Goal: Task Accomplishment & Management: Complete application form

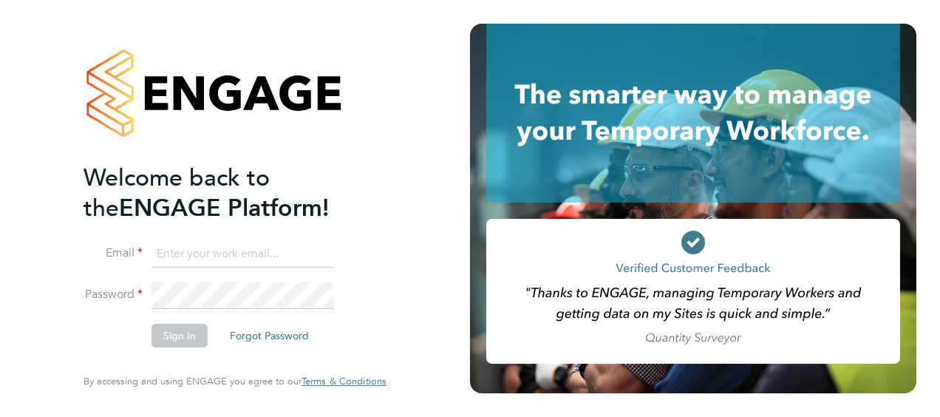
type input "[PERSON_NAME][EMAIL_ADDRESS][DOMAIN_NAME]"
click at [183, 337] on button "Sign In" at bounding box center [179, 336] width 56 height 24
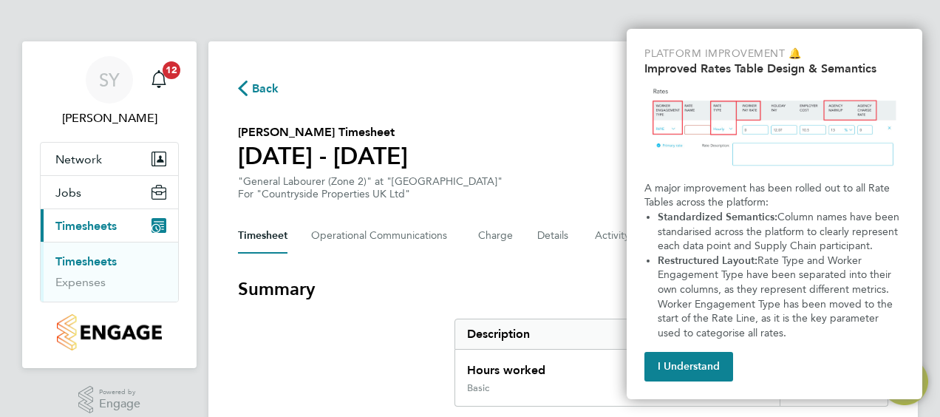
click at [533, 269] on div "Back Following Mark Accorsi's Timesheet 30 Jun - 06 Jul 2025 £250. 95 "General …" at bounding box center [562, 387] width 709 height 692
click at [682, 367] on button "I Understand" at bounding box center [688, 367] width 89 height 30
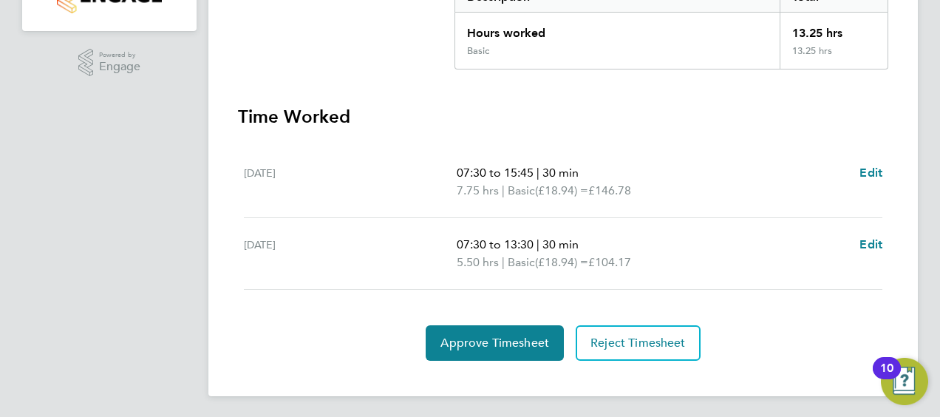
scroll to position [338, 0]
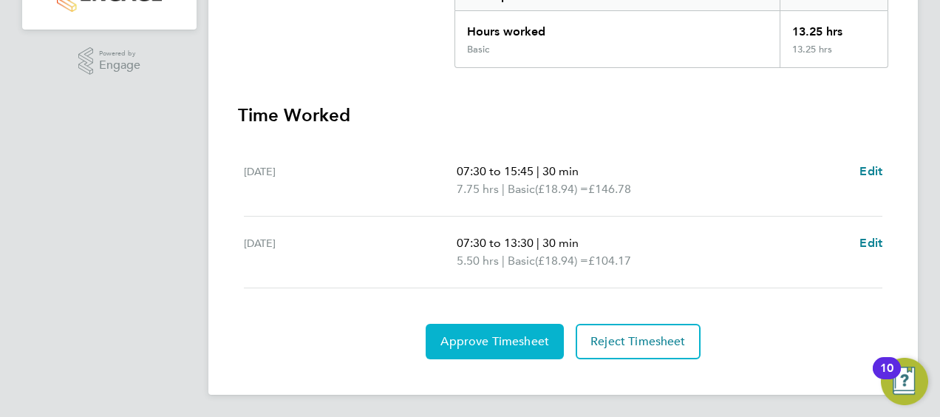
click at [488, 344] on span "Approve Timesheet" at bounding box center [494, 341] width 109 height 15
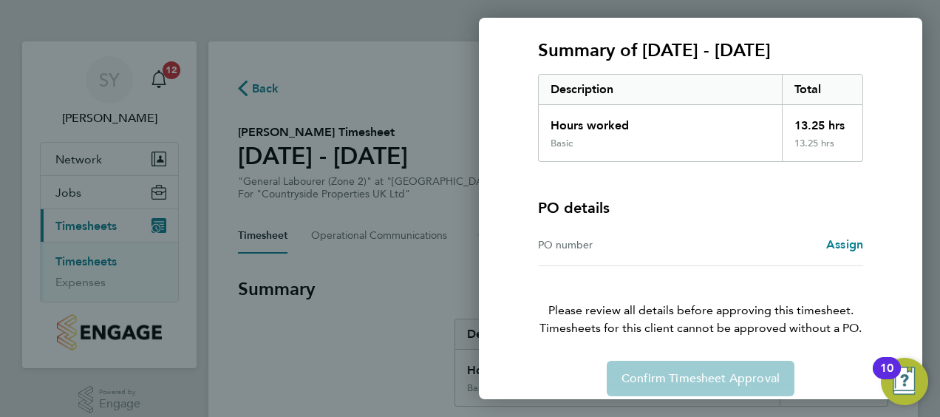
scroll to position [205, 0]
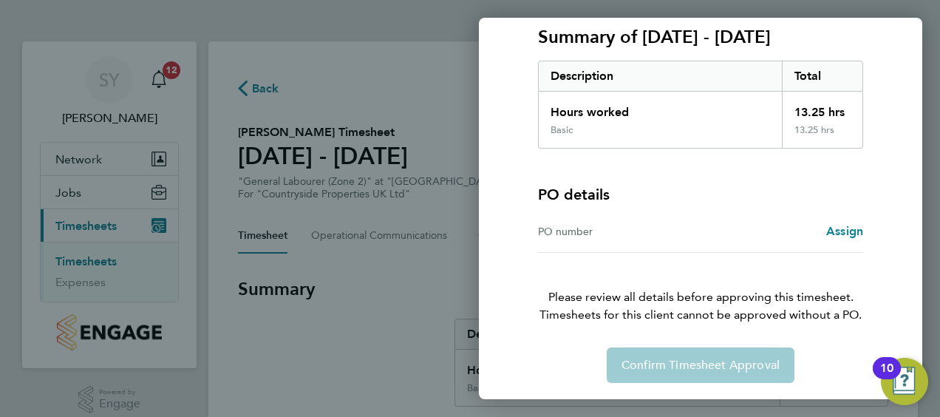
click at [701, 367] on div "Confirm Timesheet Approval" at bounding box center [700, 364] width 361 height 35
click at [694, 364] on div "Confirm Timesheet Approval" at bounding box center [700, 364] width 361 height 35
click at [637, 227] on div "PO number" at bounding box center [619, 231] width 163 height 18
click at [649, 358] on div "Confirm Timesheet Approval" at bounding box center [700, 364] width 361 height 35
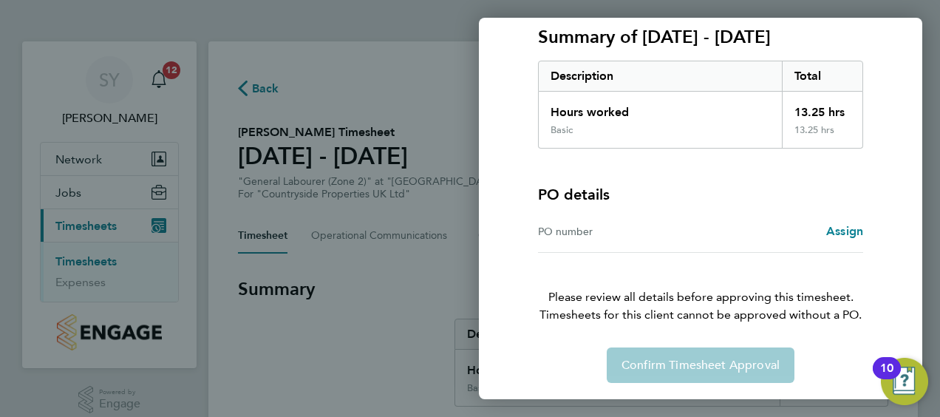
drag, startPoint x: 649, startPoint y: 358, endPoint x: 575, endPoint y: 344, distance: 75.2
click at [575, 344] on div "Timesheet approval of Mark Accorsi General Labourer (Zone 2) · Countryside Prop…" at bounding box center [700, 129] width 361 height 505
click at [378, 328] on div "Back Timesheet approval of Mark Accorsi General Labourer (Zone 2) · Countryside…" at bounding box center [470, 208] width 940 height 417
click at [672, 369] on div "Confirm Timesheet Approval" at bounding box center [700, 364] width 361 height 35
click at [892, 368] on div "10" at bounding box center [886, 377] width 13 height 19
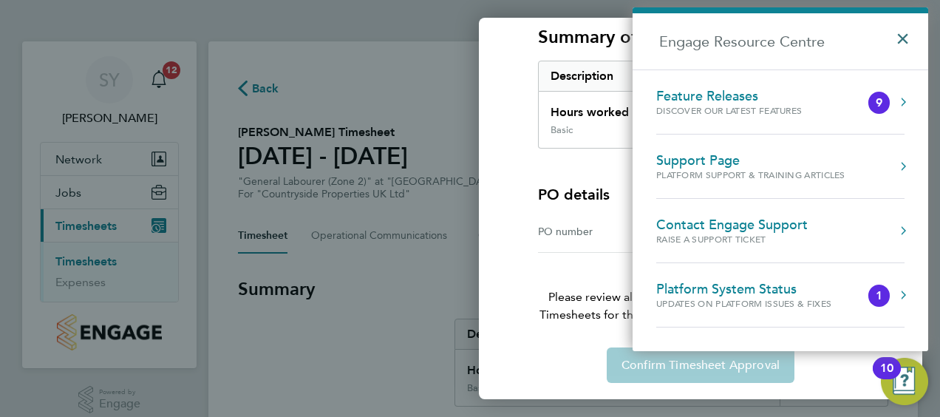
click at [907, 39] on button "×" at bounding box center [906, 34] width 21 height 33
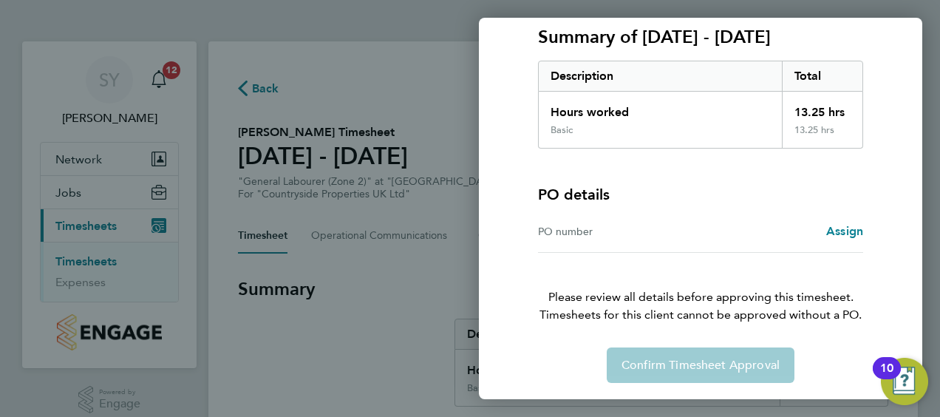
click at [141, 259] on div "Back Timesheet approval of Mark Accorsi General Labourer (Zone 2) · Countryside…" at bounding box center [470, 208] width 940 height 417
drag, startPoint x: 141, startPoint y: 259, endPoint x: 172, endPoint y: 70, distance: 191.7
click at [172, 70] on div "Back Timesheet approval of Mark Accorsi General Labourer (Zone 2) · Countryside…" at bounding box center [470, 208] width 940 height 417
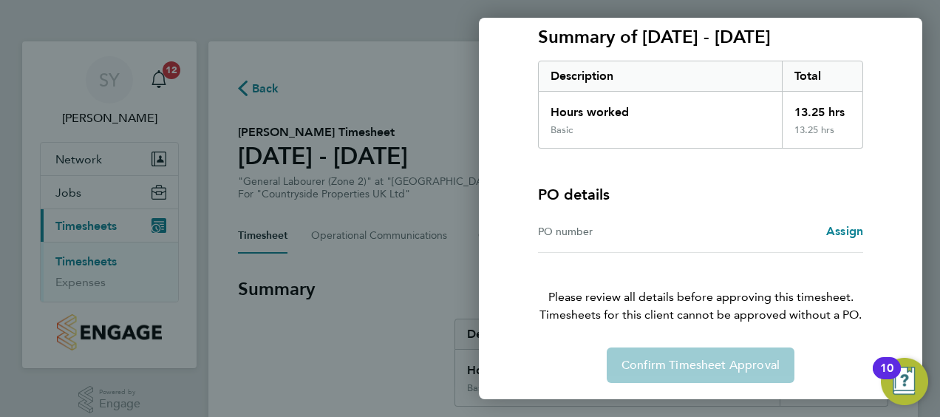
click at [172, 70] on div "Back Timesheet approval of Mark Accorsi General Labourer (Zone 2) · Countryside…" at bounding box center [470, 208] width 940 height 417
drag, startPoint x: 172, startPoint y: 70, endPoint x: 340, endPoint y: 186, distance: 204.0
click at [340, 186] on div "Back Timesheet approval of Mark Accorsi General Labourer (Zone 2) · Countryside…" at bounding box center [470, 208] width 940 height 417
click at [596, 229] on div "PO number" at bounding box center [619, 231] width 163 height 18
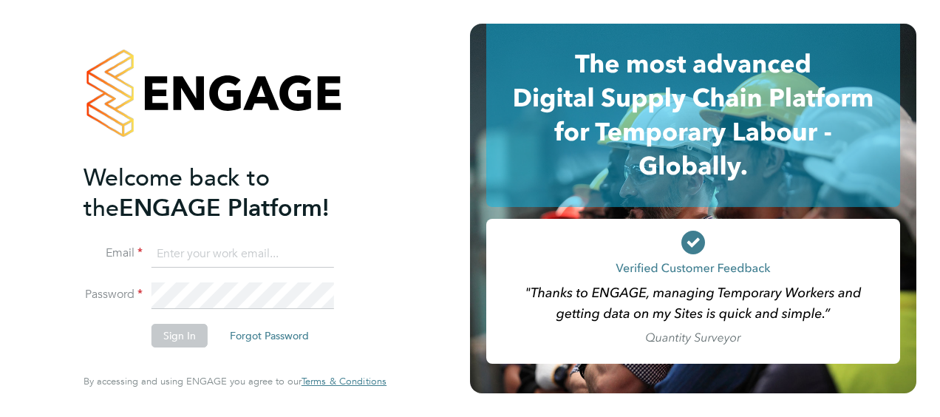
type input "steve.york@vistry.co.uk"
click at [180, 339] on button "Sign In" at bounding box center [179, 336] width 56 height 24
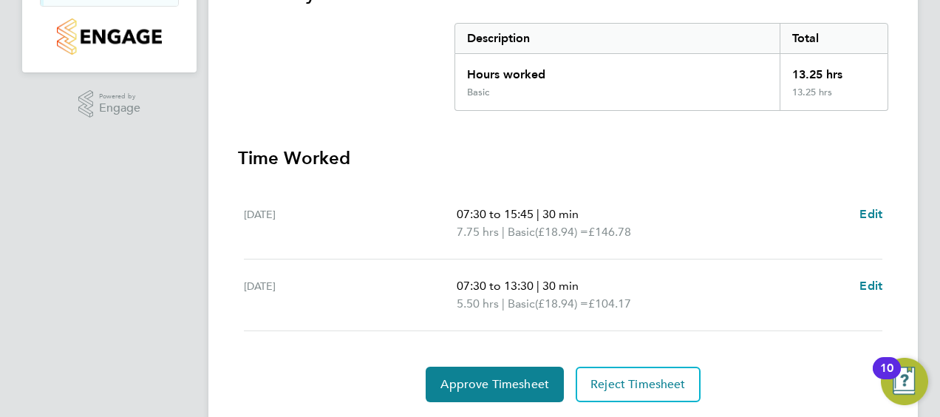
scroll to position [338, 0]
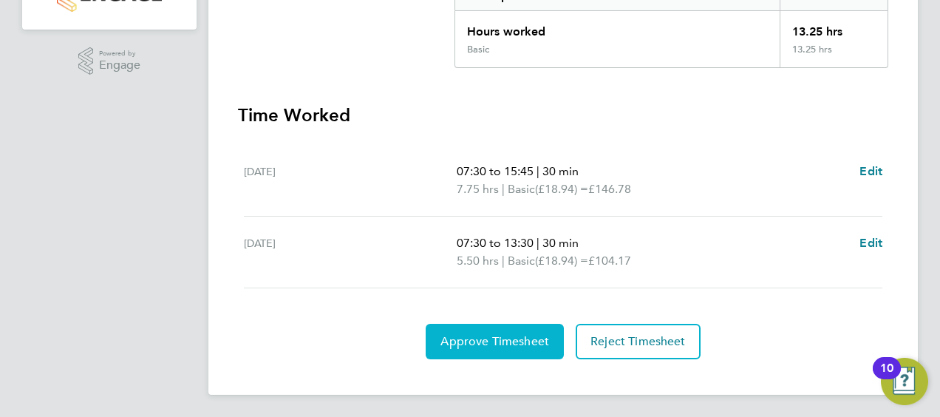
click at [466, 334] on span "Approve Timesheet" at bounding box center [494, 341] width 109 height 15
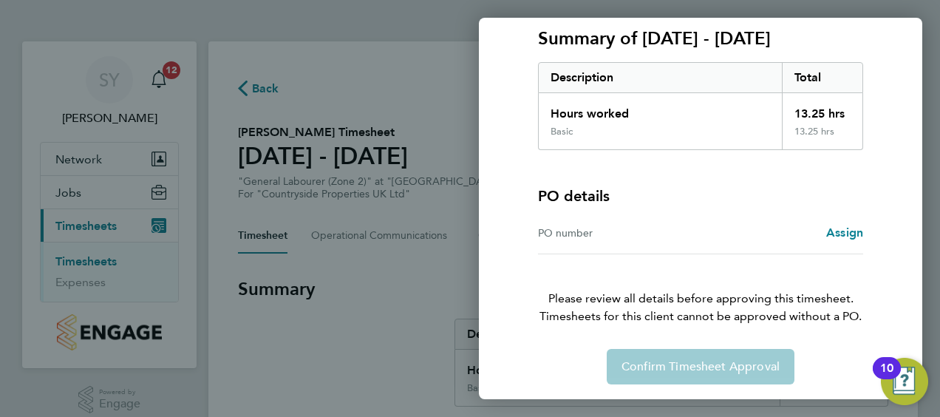
scroll to position [205, 0]
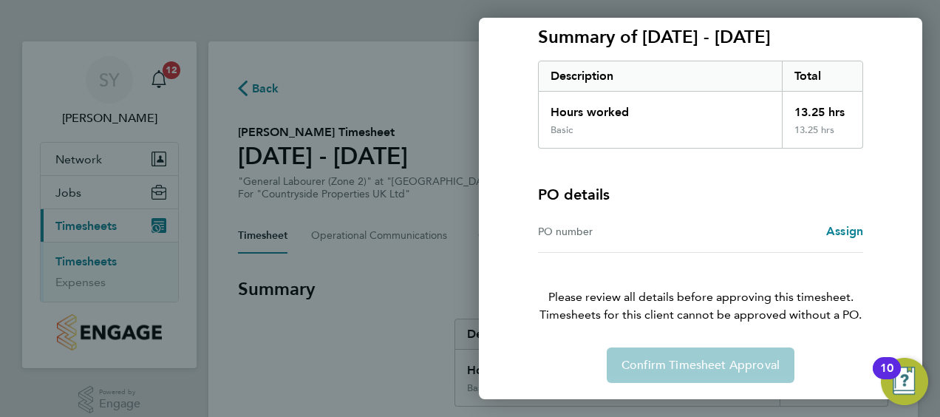
click at [562, 234] on div "PO number" at bounding box center [619, 231] width 163 height 18
click at [561, 234] on div "PO number" at bounding box center [619, 231] width 163 height 18
click at [561, 232] on div "PO number" at bounding box center [619, 231] width 163 height 18
click at [781, 226] on div "Assign" at bounding box center [782, 231] width 163 height 18
click at [835, 228] on span "Assign" at bounding box center [844, 231] width 37 height 14
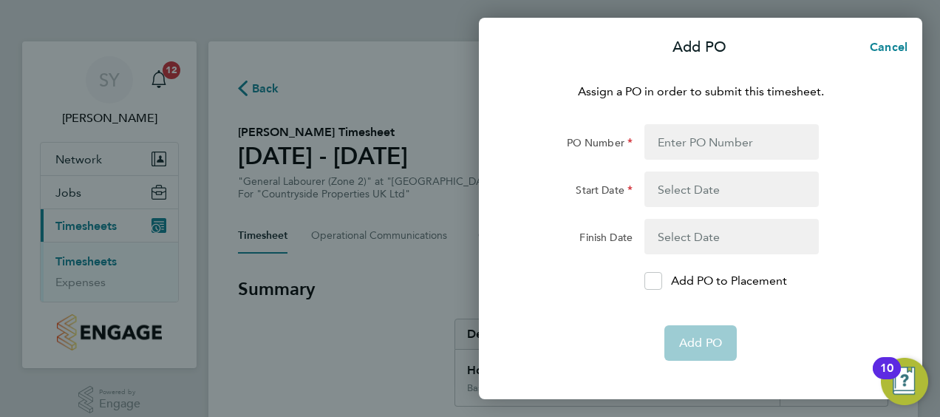
click at [417, 318] on div "Add PO Cancel Assign a PO in order to submit this timesheet. PO Number Start Da…" at bounding box center [470, 208] width 940 height 417
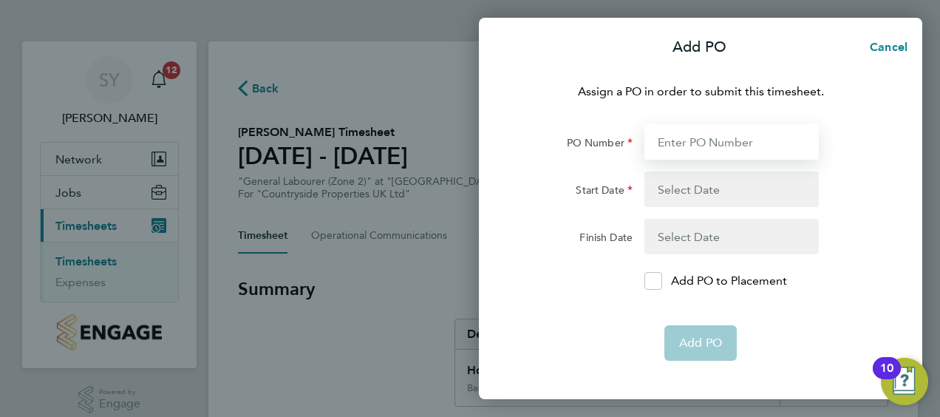
click at [675, 146] on input "PO Number" at bounding box center [731, 141] width 174 height 35
type input "T1776457"
click at [695, 197] on button "button" at bounding box center [731, 188] width 174 height 35
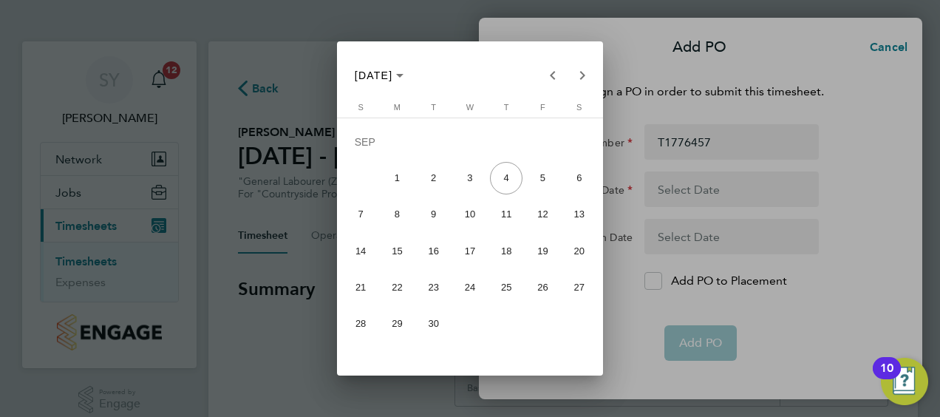
click at [310, 350] on div at bounding box center [470, 208] width 940 height 417
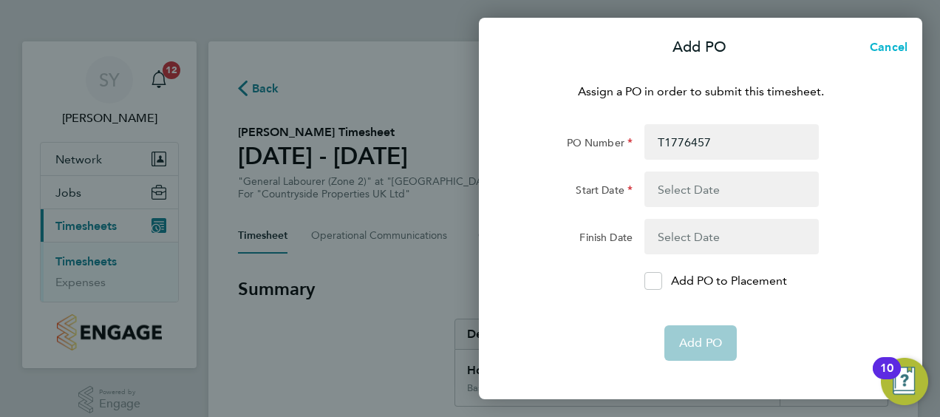
click at [904, 37] on button "Cancel" at bounding box center [884, 48] width 76 height 30
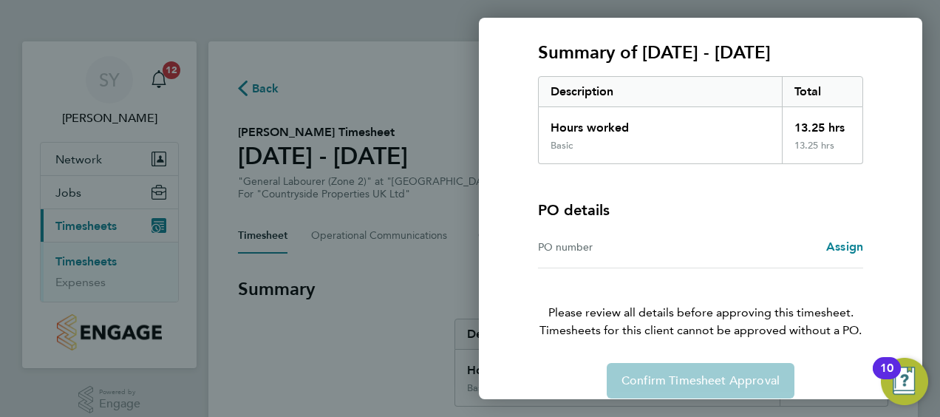
scroll to position [205, 0]
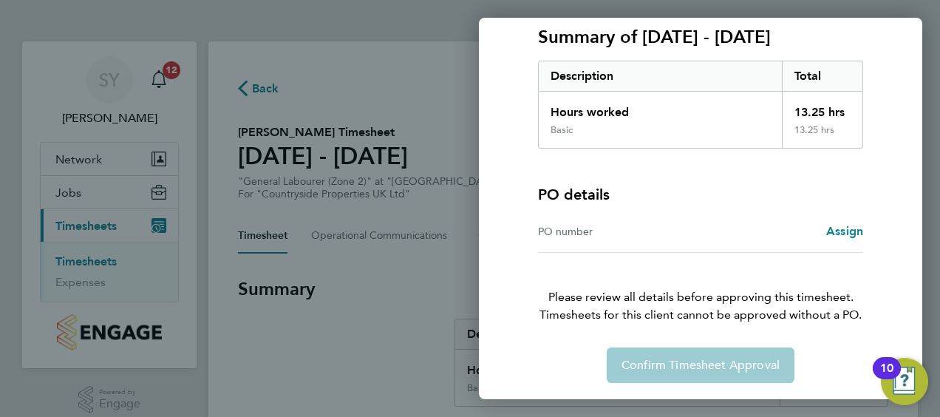
click at [698, 374] on div "Confirm Timesheet Approval" at bounding box center [700, 364] width 361 height 35
click at [696, 353] on div "Confirm Timesheet Approval" at bounding box center [700, 364] width 361 height 35
click at [696, 355] on div "Confirm Timesheet Approval" at bounding box center [700, 364] width 361 height 35
click at [593, 366] on div "Confirm Timesheet Approval" at bounding box center [700, 364] width 361 height 35
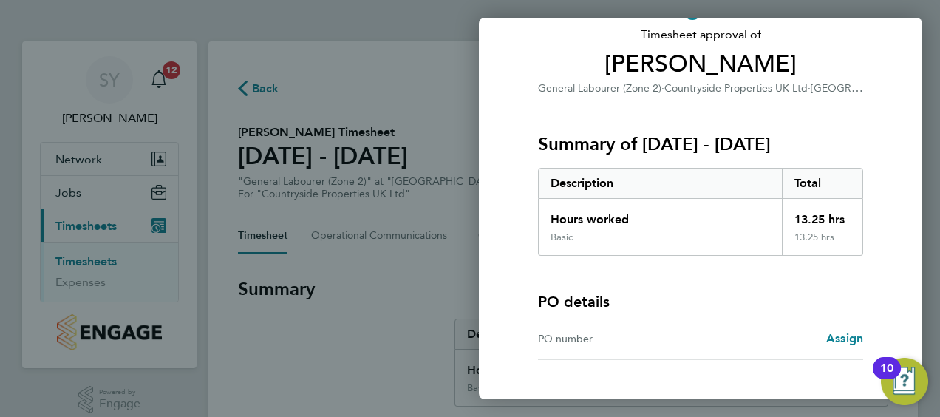
scroll to position [0, 0]
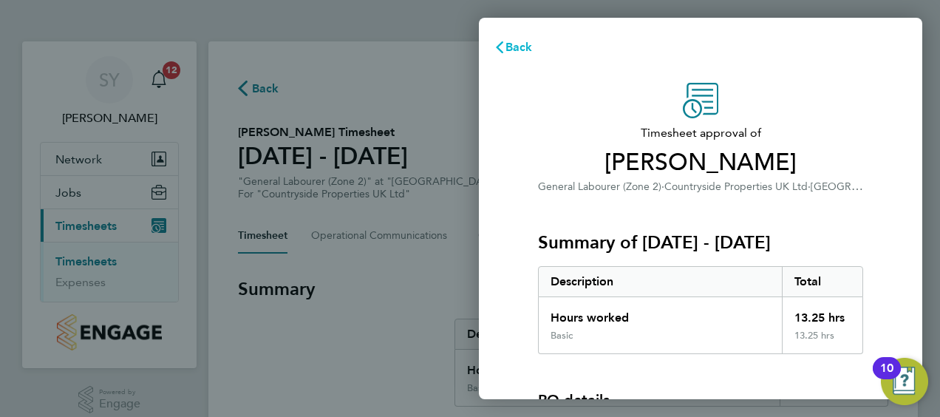
click at [517, 46] on span "Back" at bounding box center [518, 47] width 27 height 14
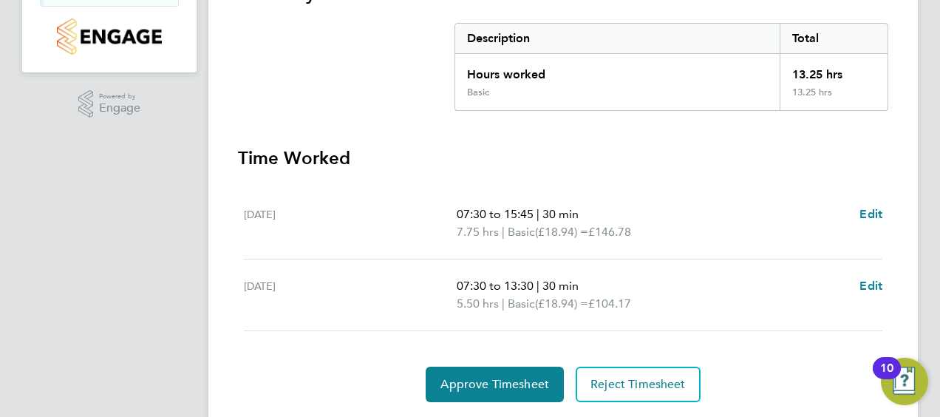
scroll to position [338, 0]
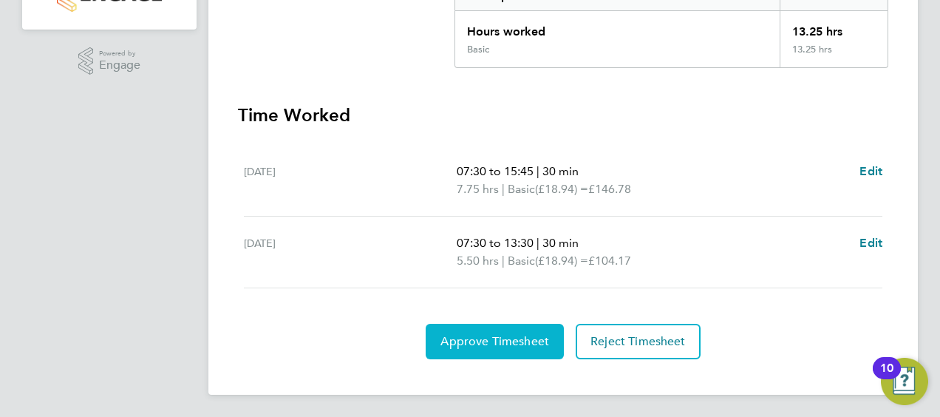
click at [502, 340] on span "Approve Timesheet" at bounding box center [494, 341] width 109 height 15
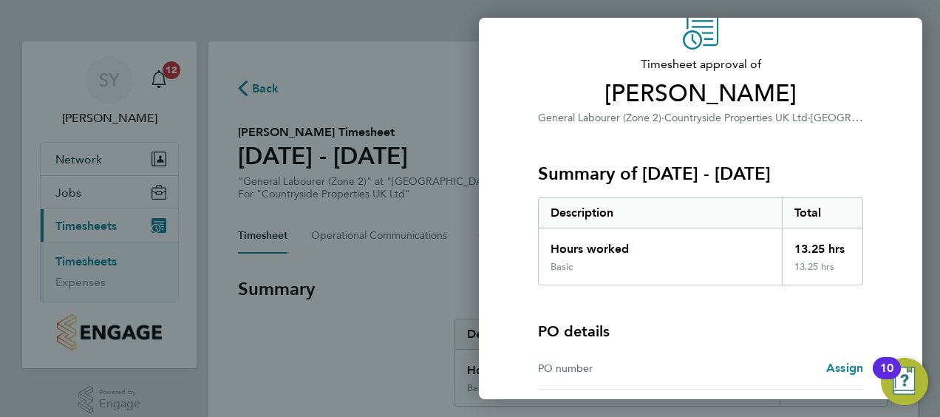
scroll to position [205, 0]
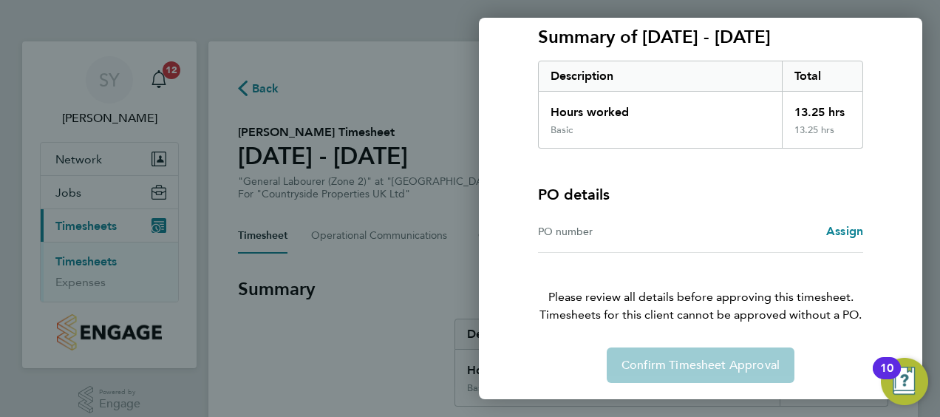
click at [662, 358] on div "Confirm Timesheet Approval" at bounding box center [700, 364] width 361 height 35
click at [723, 364] on div "Confirm Timesheet Approval" at bounding box center [700, 364] width 361 height 35
click at [731, 363] on div "Confirm Timesheet Approval" at bounding box center [700, 364] width 361 height 35
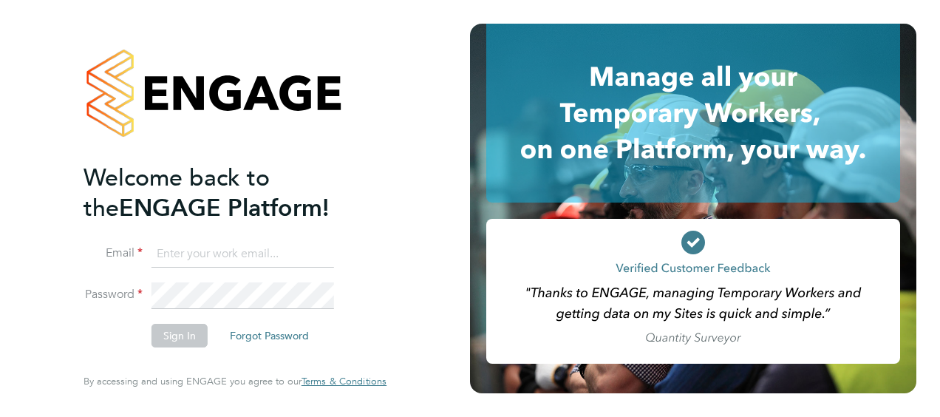
type input "steve.york@vistry.co.uk"
click at [183, 333] on button "Sign In" at bounding box center [179, 336] width 56 height 24
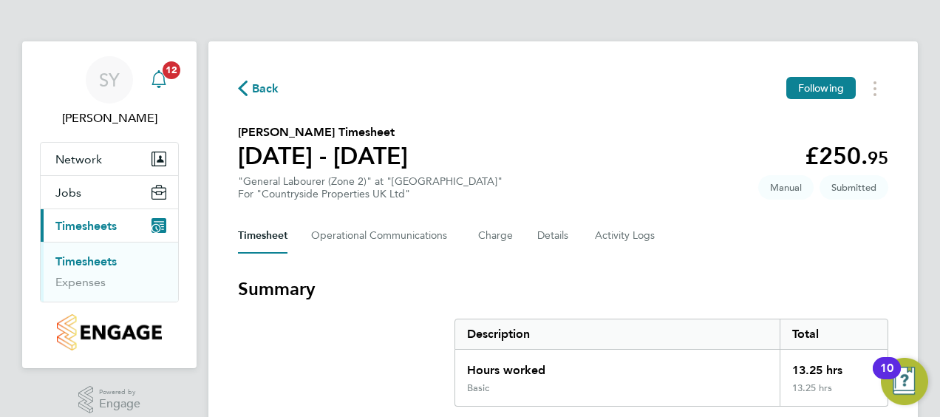
click at [168, 69] on span "12" at bounding box center [172, 70] width 18 height 18
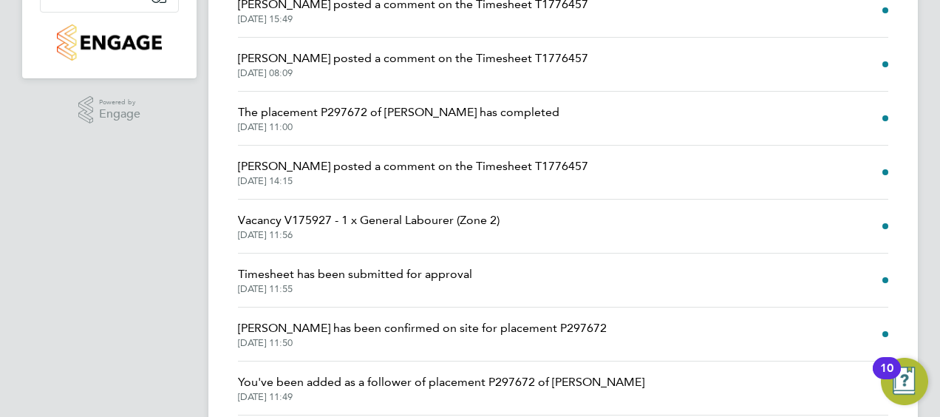
scroll to position [333, 0]
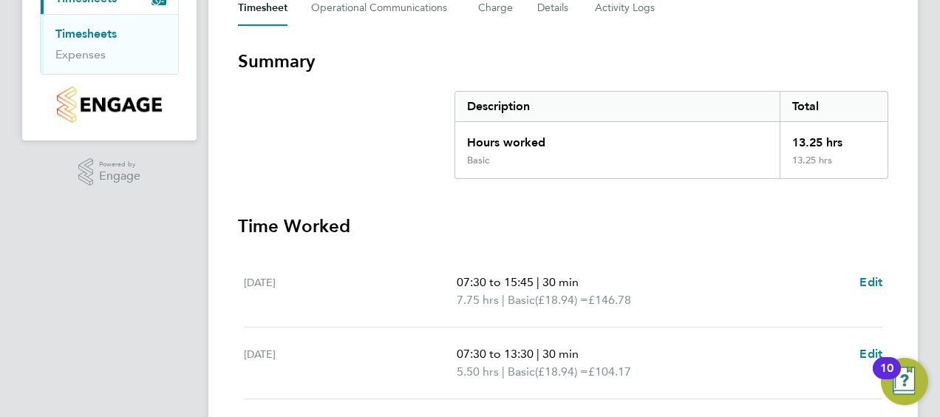
scroll to position [338, 0]
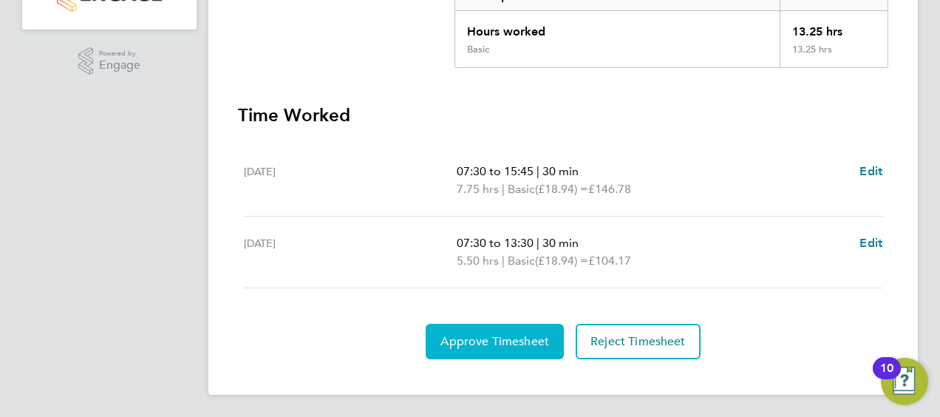
click at [504, 334] on span "Approve Timesheet" at bounding box center [494, 341] width 109 height 15
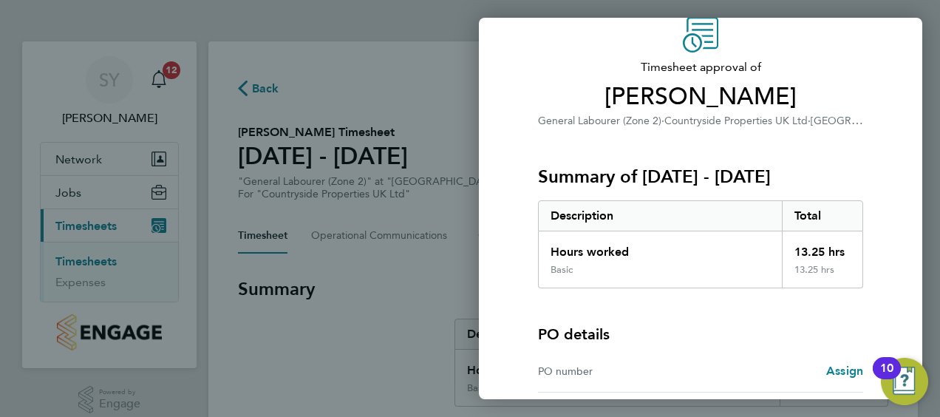
scroll to position [205, 0]
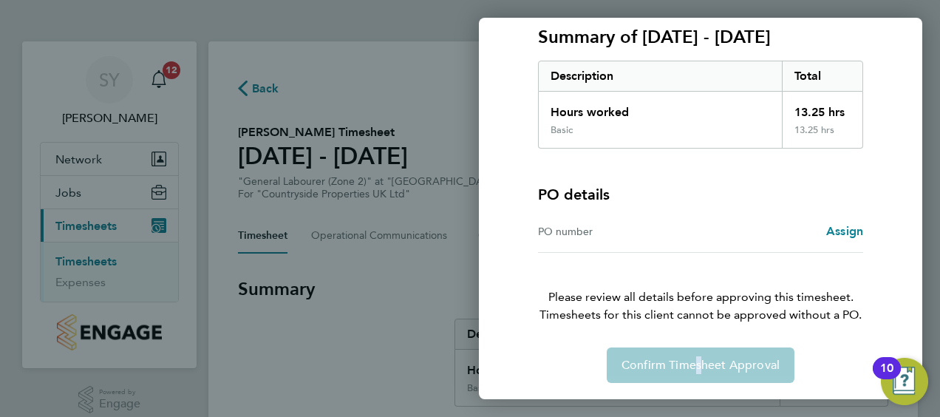
click at [690, 366] on div "Confirm Timesheet Approval" at bounding box center [700, 364] width 361 height 35
click at [684, 364] on div "Confirm Timesheet Approval" at bounding box center [700, 364] width 361 height 35
click at [655, 359] on div "Confirm Timesheet Approval" at bounding box center [700, 364] width 361 height 35
drag, startPoint x: 655, startPoint y: 359, endPoint x: 675, endPoint y: 356, distance: 20.9
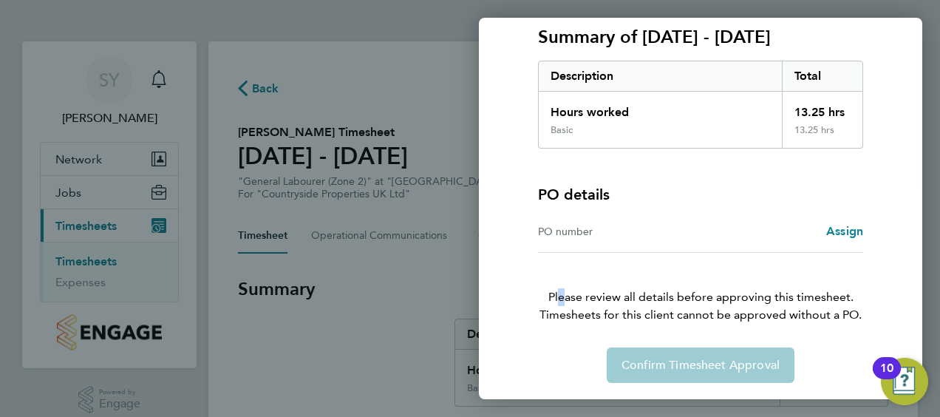
drag, startPoint x: 675, startPoint y: 356, endPoint x: 559, endPoint y: 253, distance: 156.0
click at [559, 253] on p "Please review all details before approving this timesheet. Timesheets for this …" at bounding box center [700, 288] width 361 height 71
click at [837, 228] on span "Assign" at bounding box center [844, 231] width 37 height 14
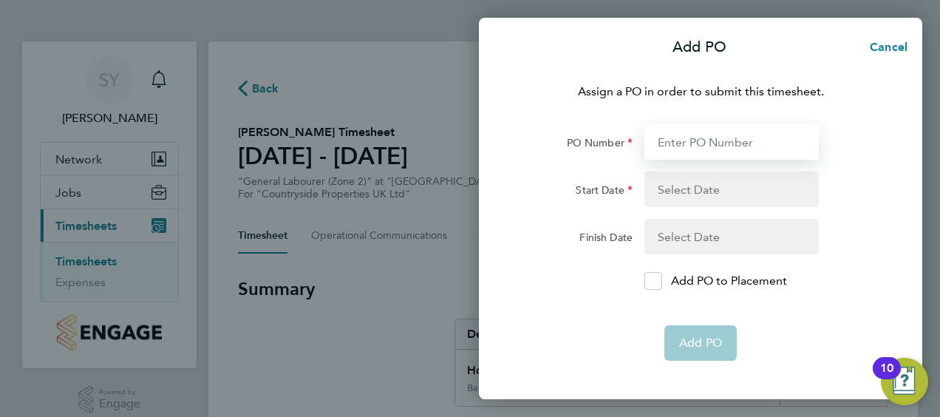
click at [665, 144] on input "PO Number" at bounding box center [731, 141] width 174 height 35
type input "T1776457"
click at [715, 191] on button "button" at bounding box center [731, 188] width 174 height 35
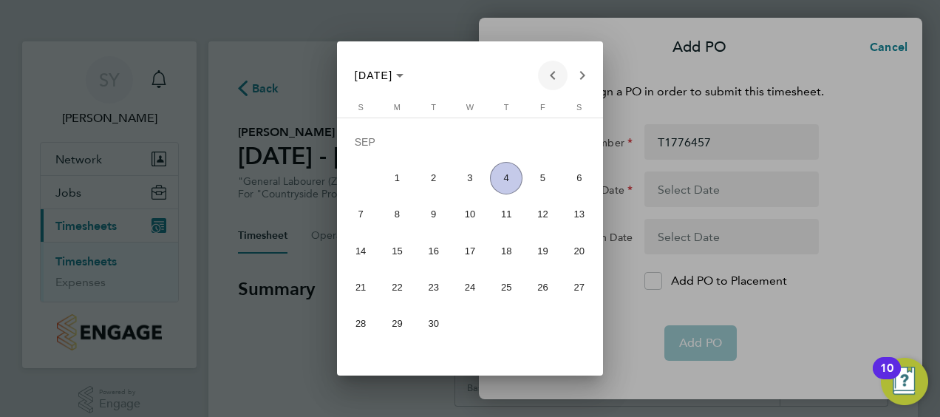
click at [553, 75] on span "Previous month" at bounding box center [553, 76] width 30 height 30
click at [471, 322] on span "30" at bounding box center [470, 323] width 33 height 33
type input "[DATE]"
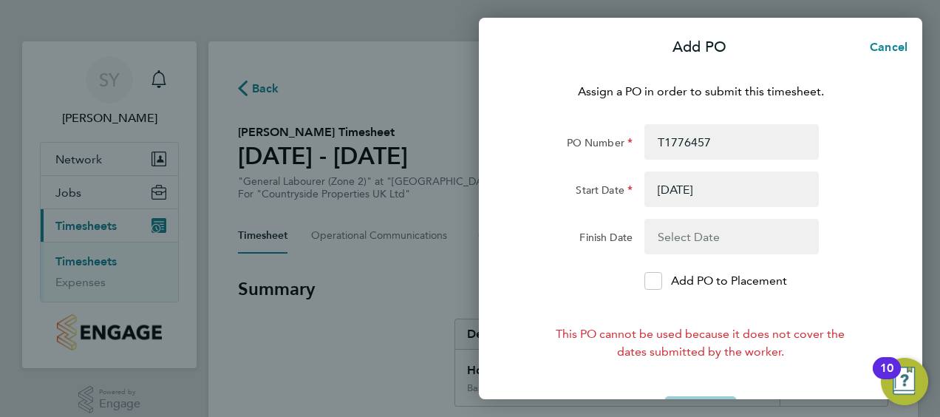
click at [678, 239] on button "button" at bounding box center [731, 236] width 174 height 35
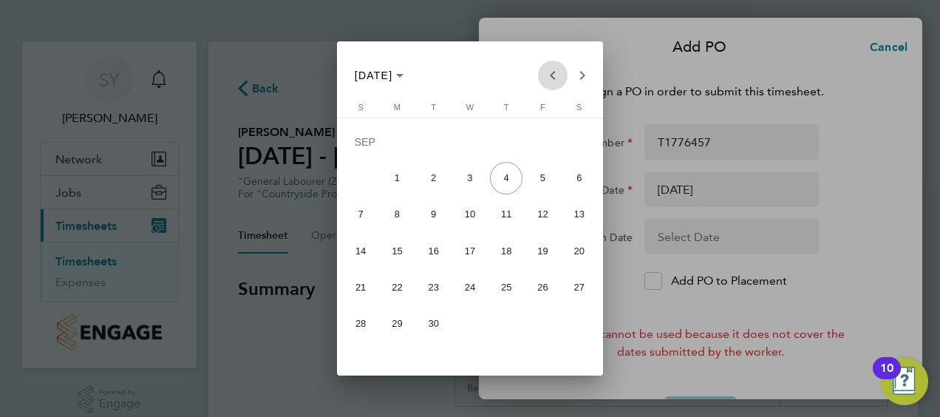
click at [551, 72] on span "Previous month" at bounding box center [553, 76] width 30 height 30
click at [551, 69] on span "Previous month" at bounding box center [553, 76] width 30 height 30
click at [577, 72] on span "Next month" at bounding box center [583, 76] width 30 height 30
click at [469, 186] on span "6" at bounding box center [470, 182] width 33 height 33
type input "06 Aug 25"
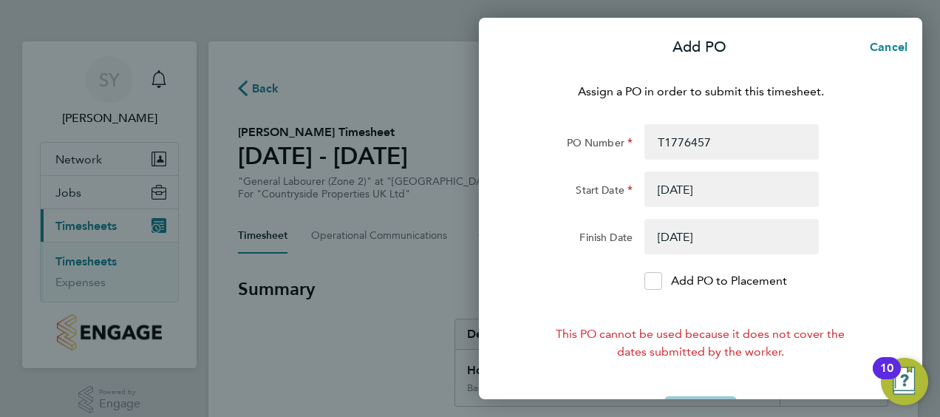
click at [714, 232] on button "button" at bounding box center [731, 236] width 174 height 35
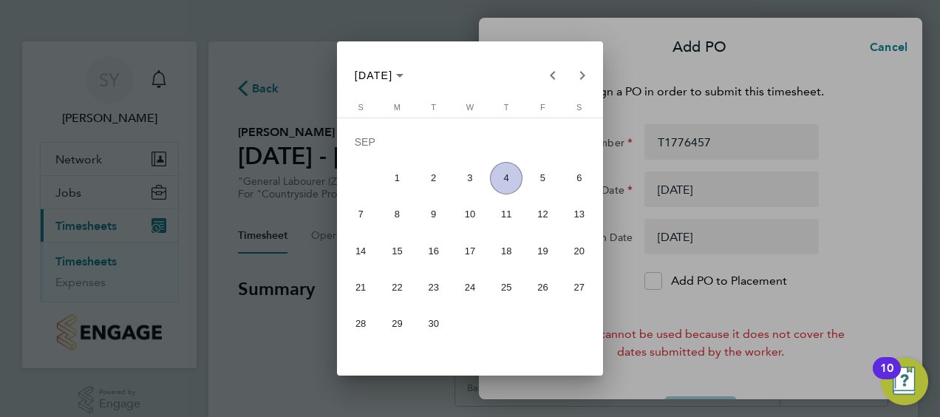
click at [808, 298] on div at bounding box center [470, 208] width 940 height 417
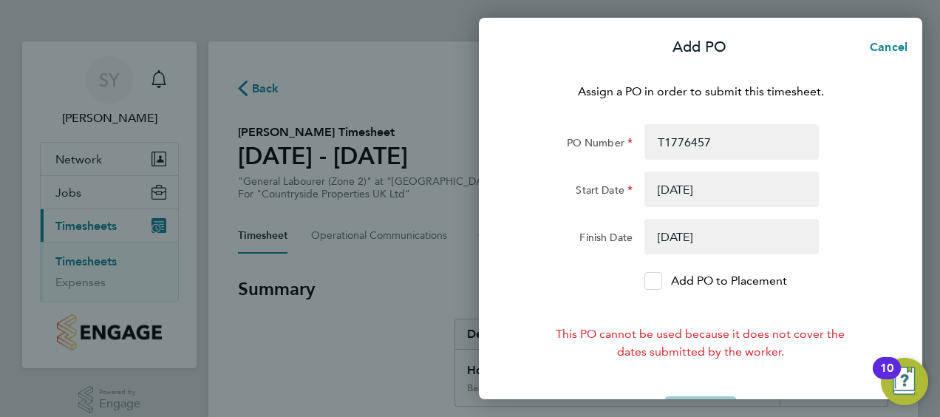
click at [651, 282] on icon at bounding box center [652, 281] width 11 height 10
click at [658, 281] on input "Add PO to Placement" at bounding box center [658, 281] width 0 height 0
click at [788, 291] on form "PO Number T1776457 Start Date 30 Jul 25 Finish Date 06 Aug 25 Add PO to Placeme…" at bounding box center [700, 277] width 361 height 307
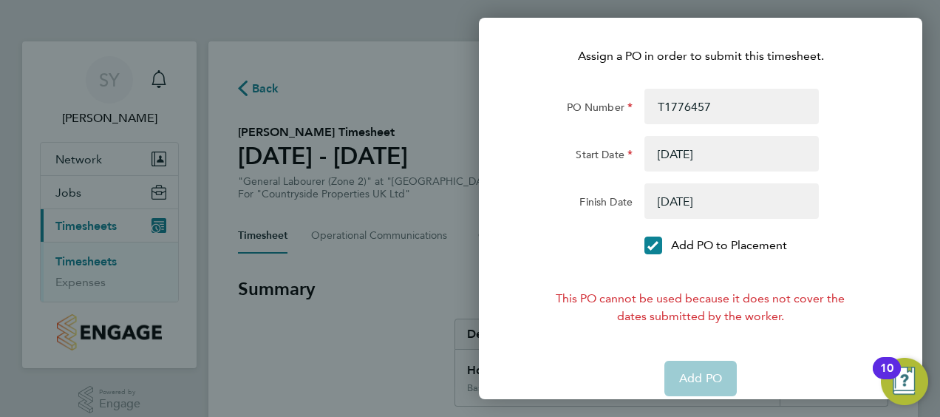
scroll to position [50, 0]
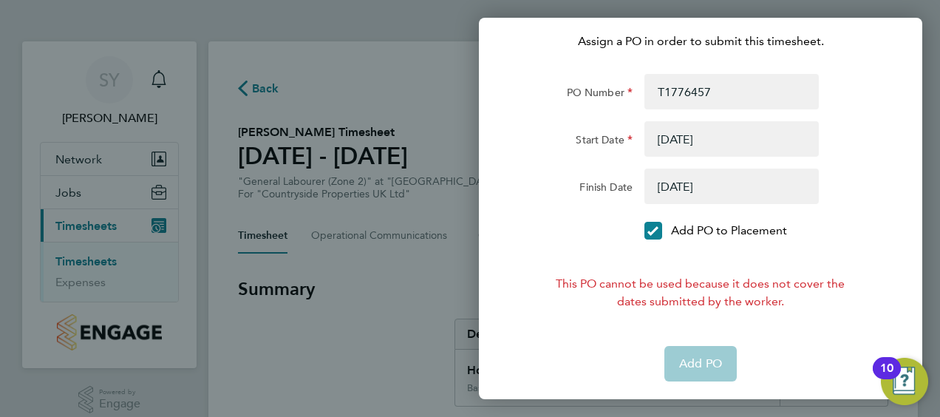
click at [706, 353] on app-form-button "Add PO" at bounding box center [700, 363] width 72 height 35
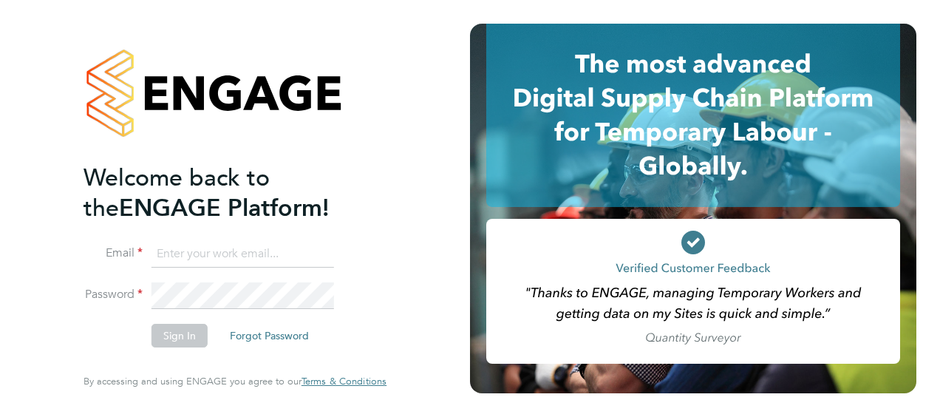
type input "[PERSON_NAME][EMAIL_ADDRESS][DOMAIN_NAME]"
click at [178, 341] on button "Sign In" at bounding box center [179, 336] width 56 height 24
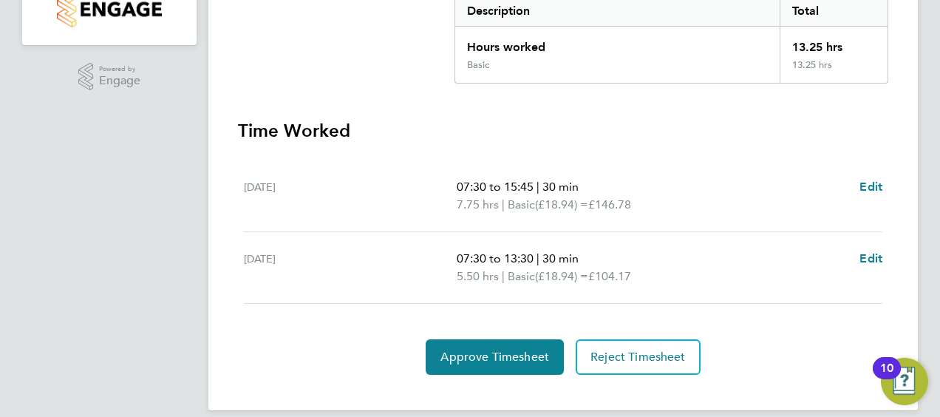
scroll to position [338, 0]
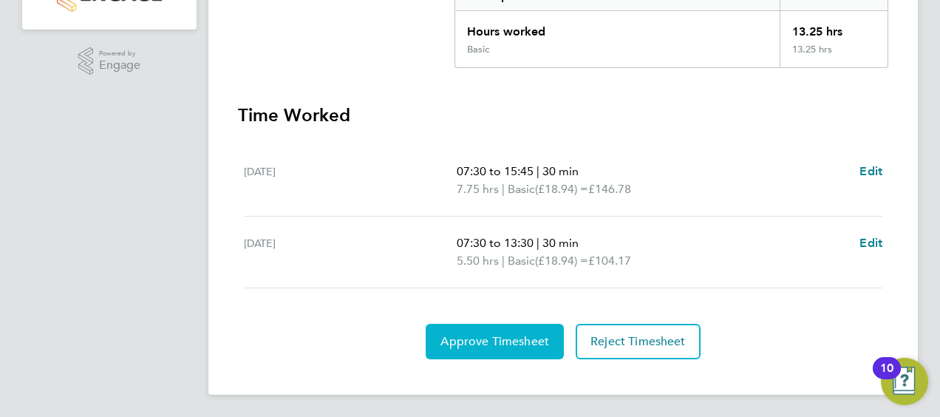
click at [507, 342] on span "Approve Timesheet" at bounding box center [494, 341] width 109 height 15
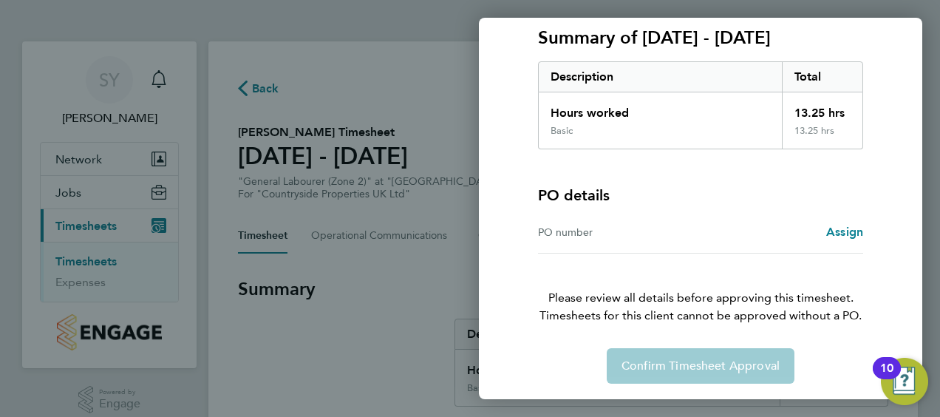
scroll to position [205, 0]
click at [840, 232] on span "Assign" at bounding box center [844, 231] width 37 height 14
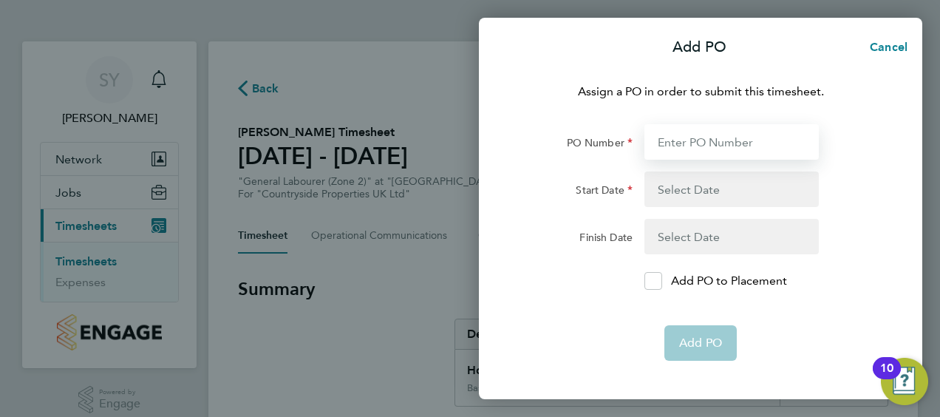
click at [676, 140] on input "PO Number" at bounding box center [731, 141] width 174 height 35
type input "T1776457"
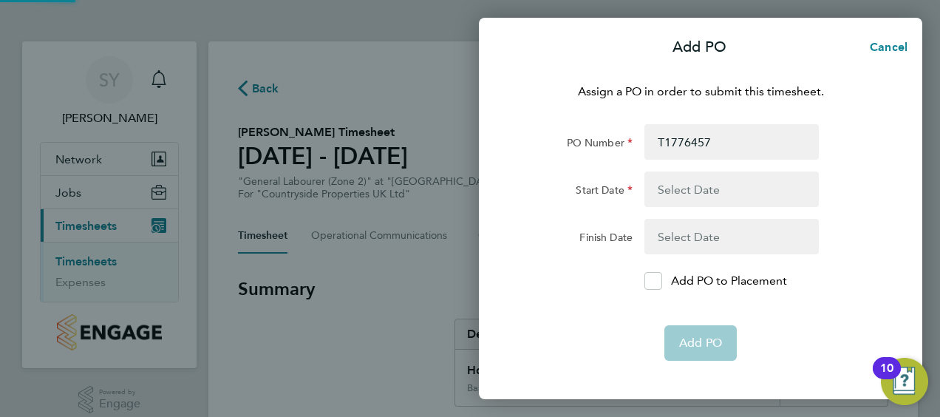
click at [697, 189] on button "button" at bounding box center [731, 188] width 174 height 35
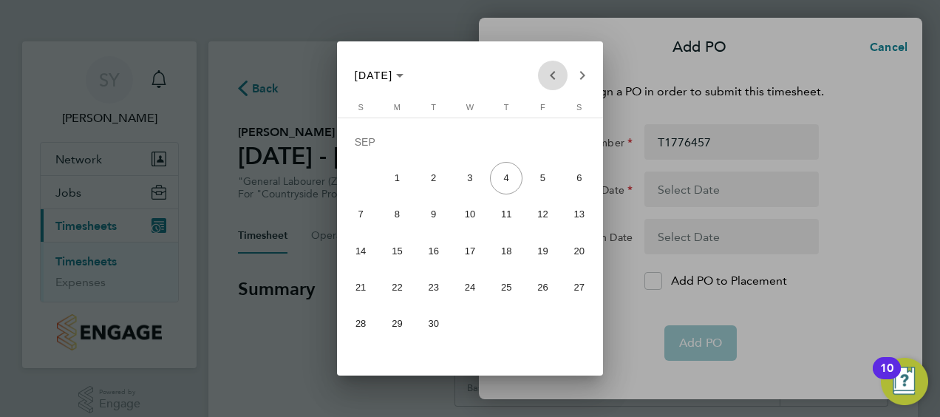
click at [552, 75] on span "Previous month" at bounding box center [553, 76] width 30 height 30
click at [477, 320] on span "30" at bounding box center [470, 323] width 33 height 33
type input "[DATE]"
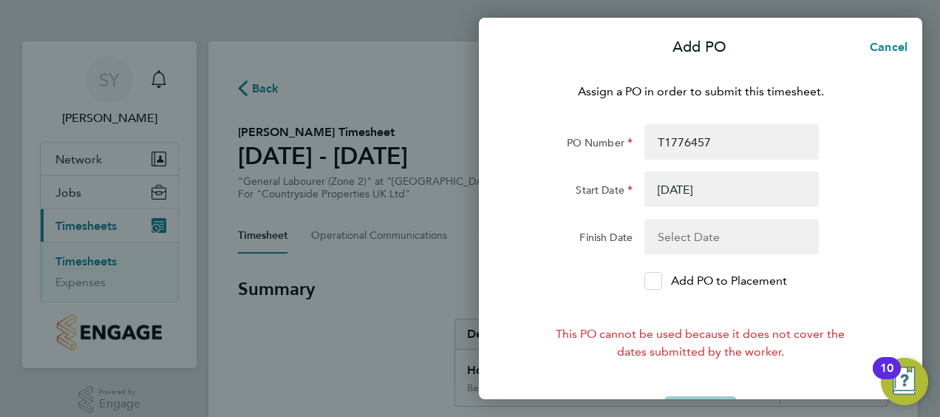
click at [651, 282] on icon at bounding box center [653, 281] width 11 height 10
click at [658, 281] on input "Add PO to Placement" at bounding box center [658, 281] width 0 height 0
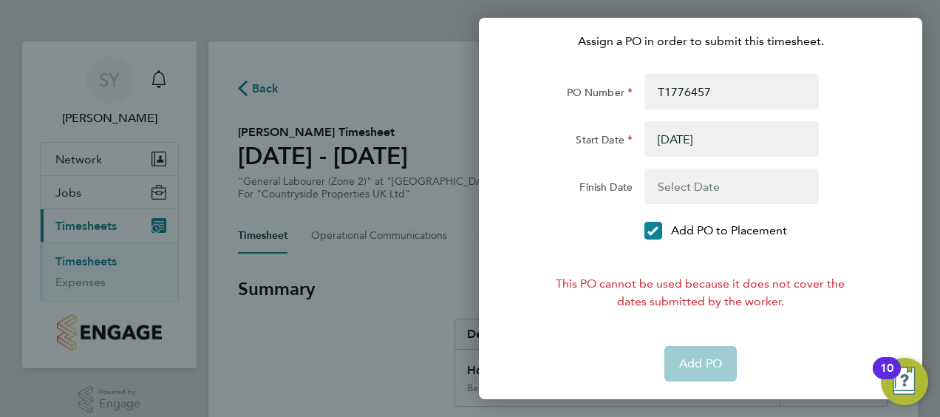
click at [678, 352] on app-form-button "Add PO" at bounding box center [700, 363] width 72 height 35
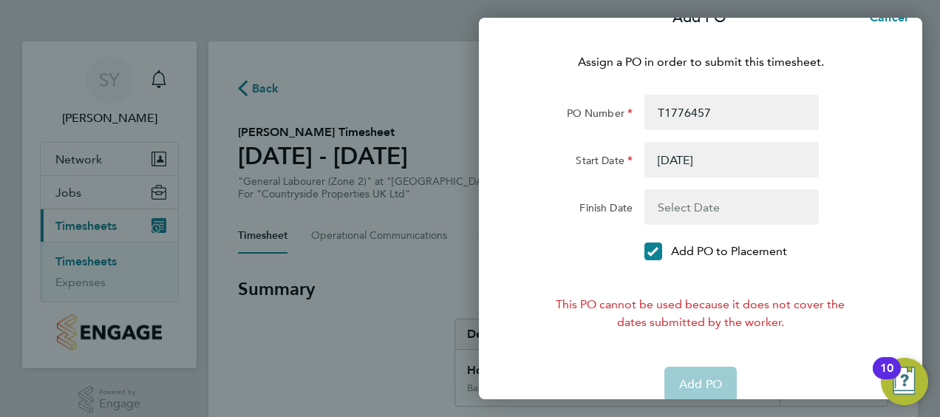
scroll to position [0, 0]
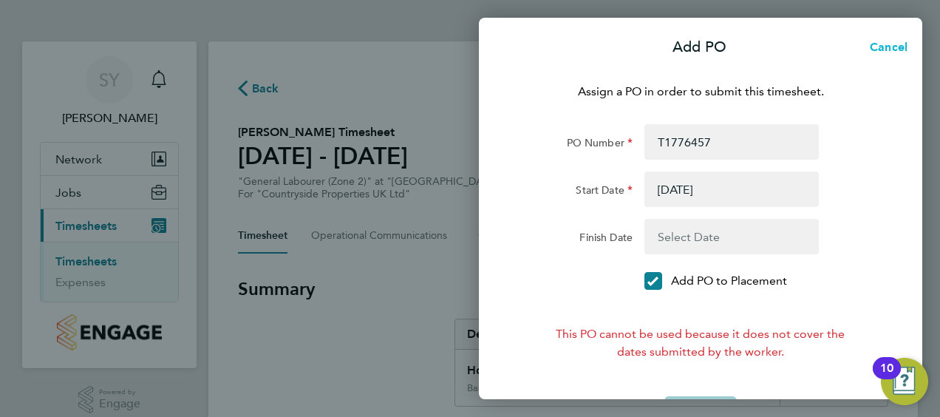
click at [904, 44] on span "Cancel" at bounding box center [886, 47] width 42 height 14
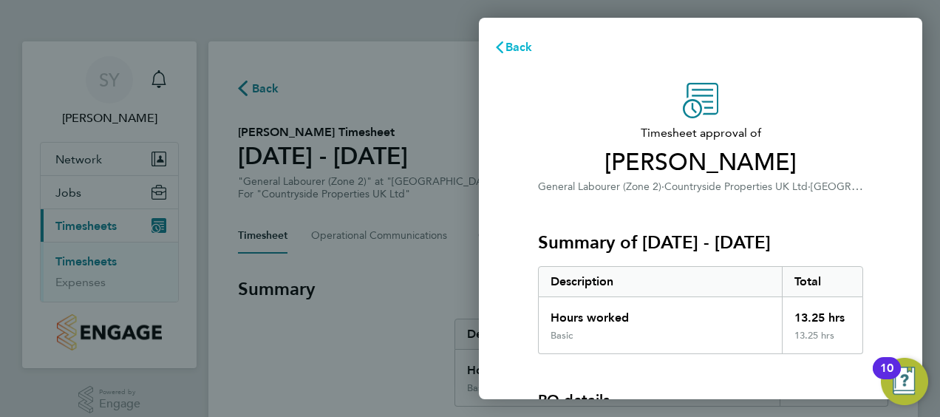
click at [522, 50] on span "Back" at bounding box center [518, 47] width 27 height 14
